Goal: Information Seeking & Learning: Understand process/instructions

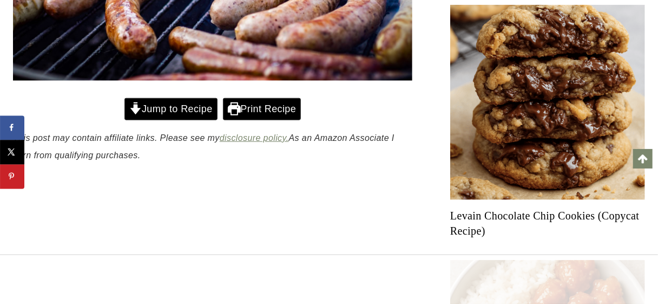
scroll to position [428, 0]
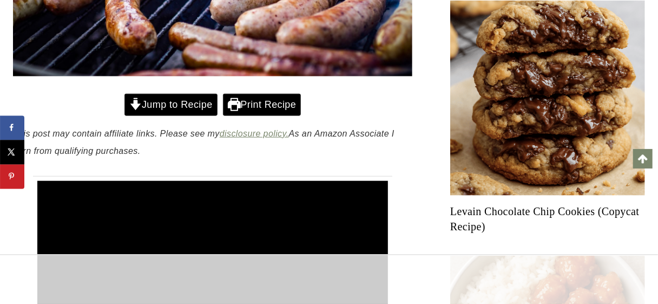
click at [191, 104] on link "Jump to Recipe" at bounding box center [171, 105] width 93 height 22
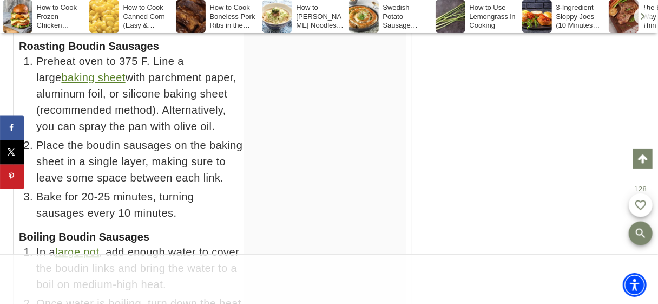
scroll to position [6739, 0]
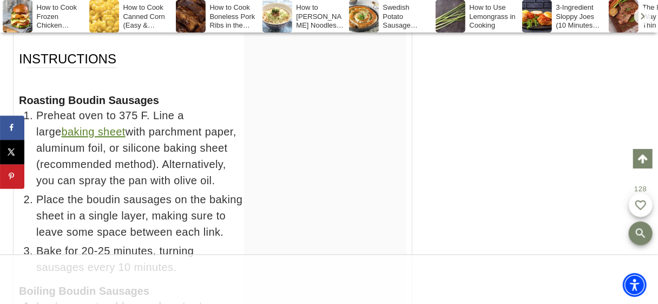
drag, startPoint x: 18, startPoint y: 61, endPoint x: 120, endPoint y: 155, distance: 138.7
click at [192, 199] on div "Roasting Boudin Sausages Preheat oven to 375 F. Line a large baking sheet with …" at bounding box center [213, 184] width 388 height 182
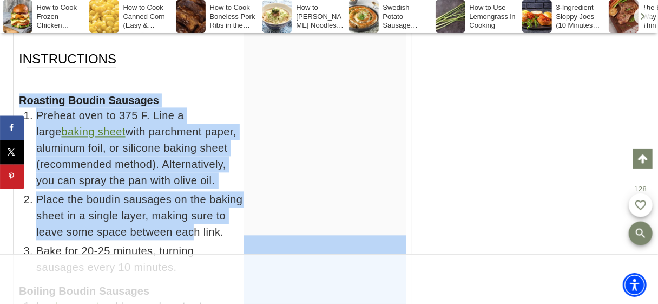
scroll to position [0, 0]
copy div "Roasting Boudin Sausages Preheat oven to 375 F. Line a large baking sheet with …"
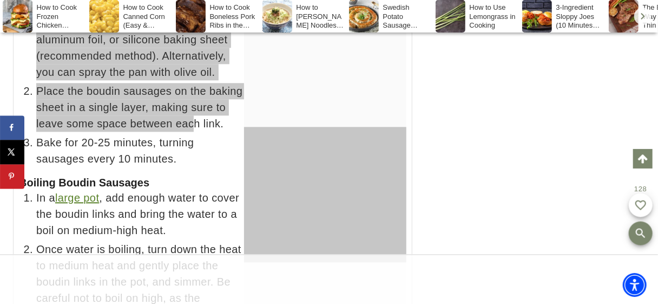
scroll to position [6793, 0]
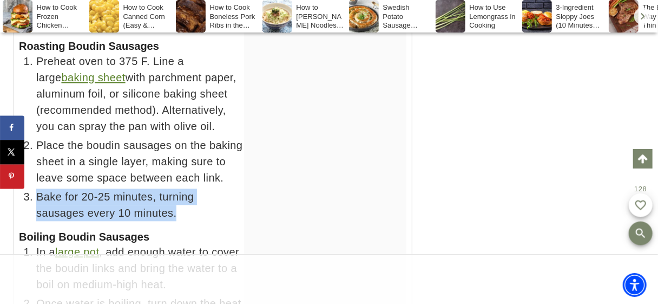
drag, startPoint x: 37, startPoint y: 157, endPoint x: 141, endPoint y: 176, distance: 105.8
click at [141, 188] on span "Bake for 20-25 minutes, turning sausages every 10 minutes." at bounding box center [221, 204] width 370 height 32
copy span "Bake for 20-25 minutes, turning sausages every 10 minutes."
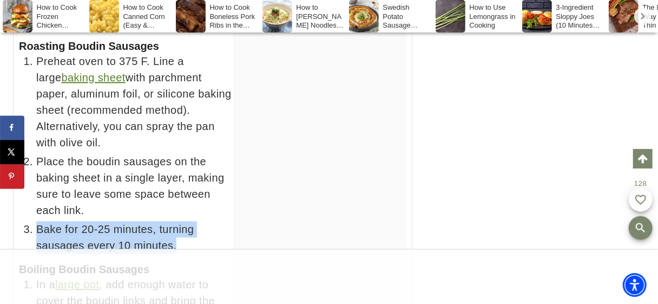
click at [243, 113] on div at bounding box center [319, 72] width 173 height 217
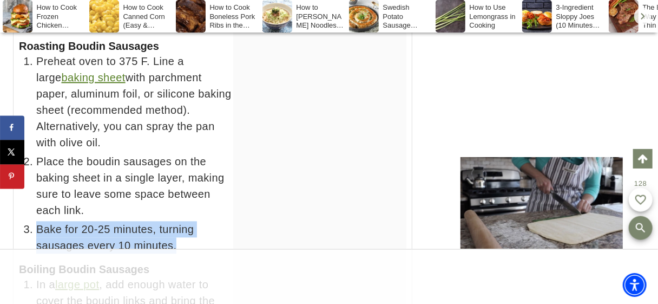
scroll to position [7551, 0]
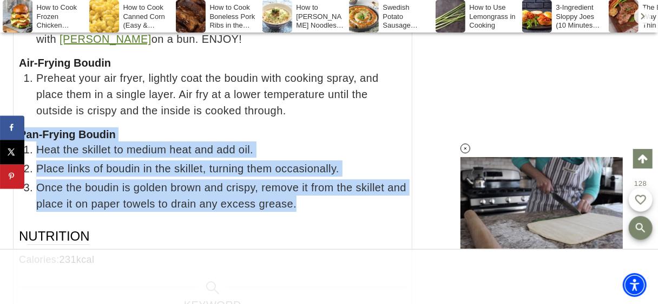
drag, startPoint x: 18, startPoint y: 77, endPoint x: 336, endPoint y: 149, distance: 325.3
copy div "Pan-Frying Boudin Heat the skillet to medium heat and add oil. Place links of b…"
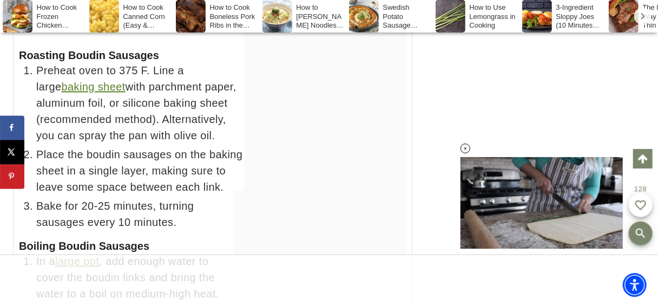
scroll to position [6766, 0]
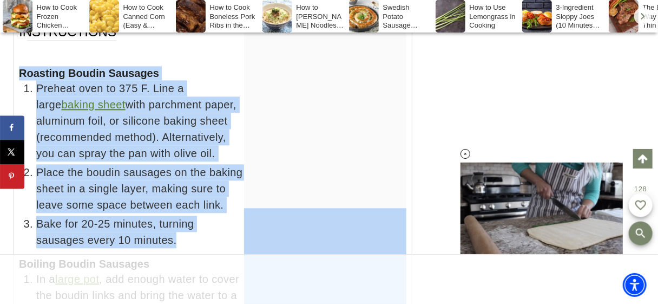
drag, startPoint x: 19, startPoint y: 35, endPoint x: 131, endPoint y: 200, distance: 198.8
click at [131, 201] on div "Roasting Boudin Sausages Preheat oven to 375 F. Line a large baking sheet with …" at bounding box center [213, 157] width 388 height 182
copy div "Roasting Boudin Sausages Preheat oven to 375 F. Line a large baking sheet with …"
